Goal: Navigation & Orientation: Find specific page/section

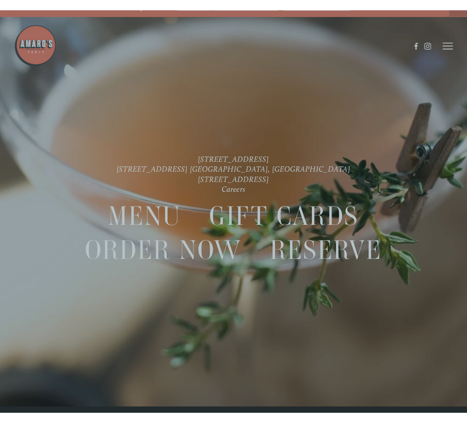
scroll to position [19, 0]
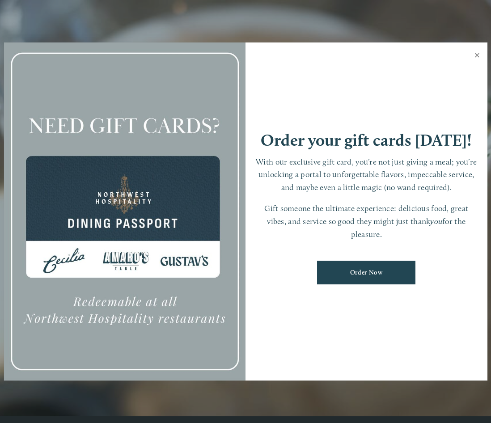
click at [477, 54] on link "Close" at bounding box center [477, 56] width 17 height 25
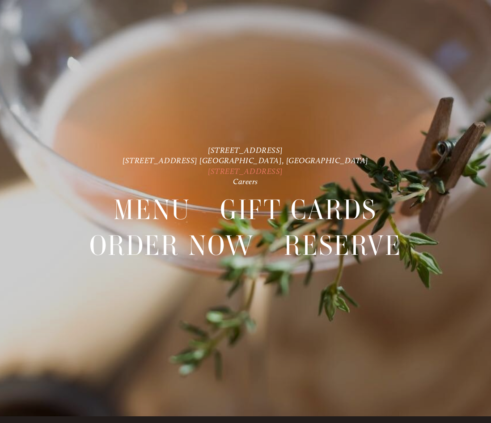
click at [247, 172] on link "[STREET_ADDRESS]" at bounding box center [245, 170] width 75 height 9
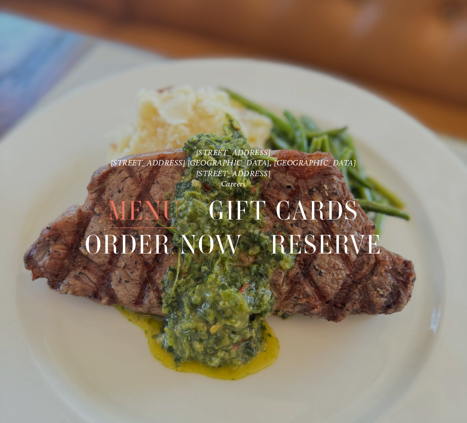
click at [167, 216] on span "Menu" at bounding box center [144, 211] width 73 height 34
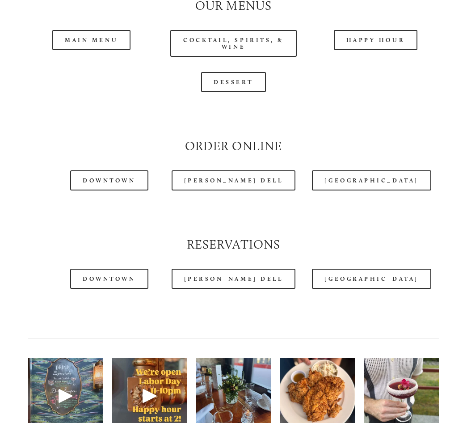
scroll to position [849, 0]
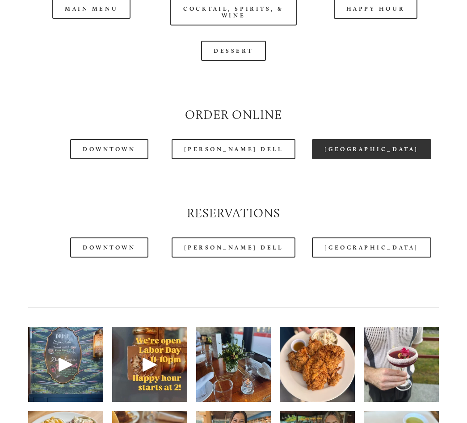
click at [376, 151] on link "[GEOGRAPHIC_DATA]" at bounding box center [371, 149] width 119 height 20
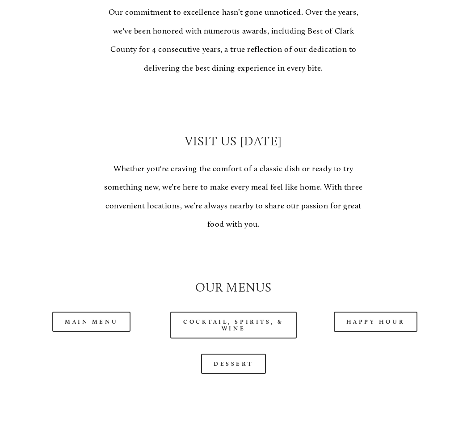
scroll to position [581, 0]
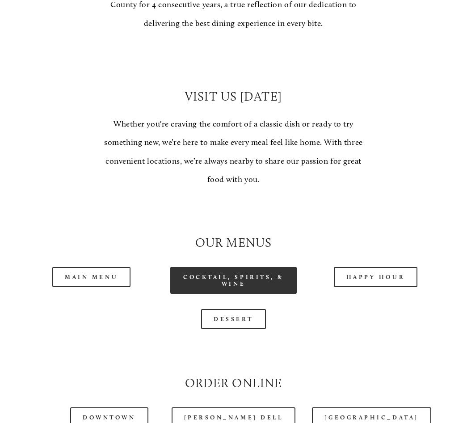
click at [207, 289] on link "Cocktail, Spirits, & Wine" at bounding box center [233, 280] width 127 height 27
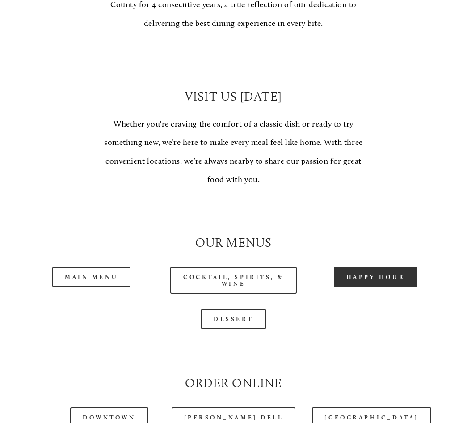
click at [353, 282] on link "Happy Hour" at bounding box center [376, 277] width 84 height 20
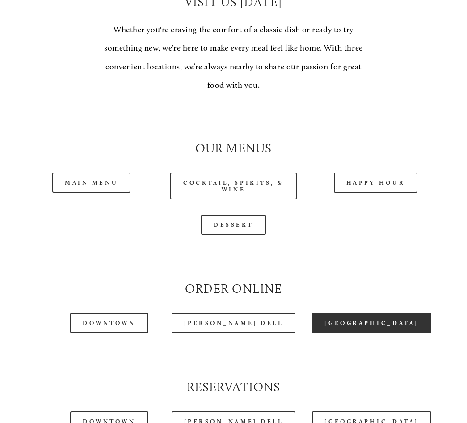
scroll to position [805, 0]
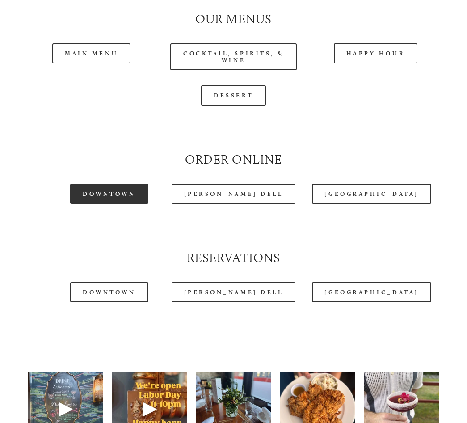
click at [121, 199] on link "Downtown" at bounding box center [109, 194] width 78 height 20
